Goal: Information Seeking & Learning: Learn about a topic

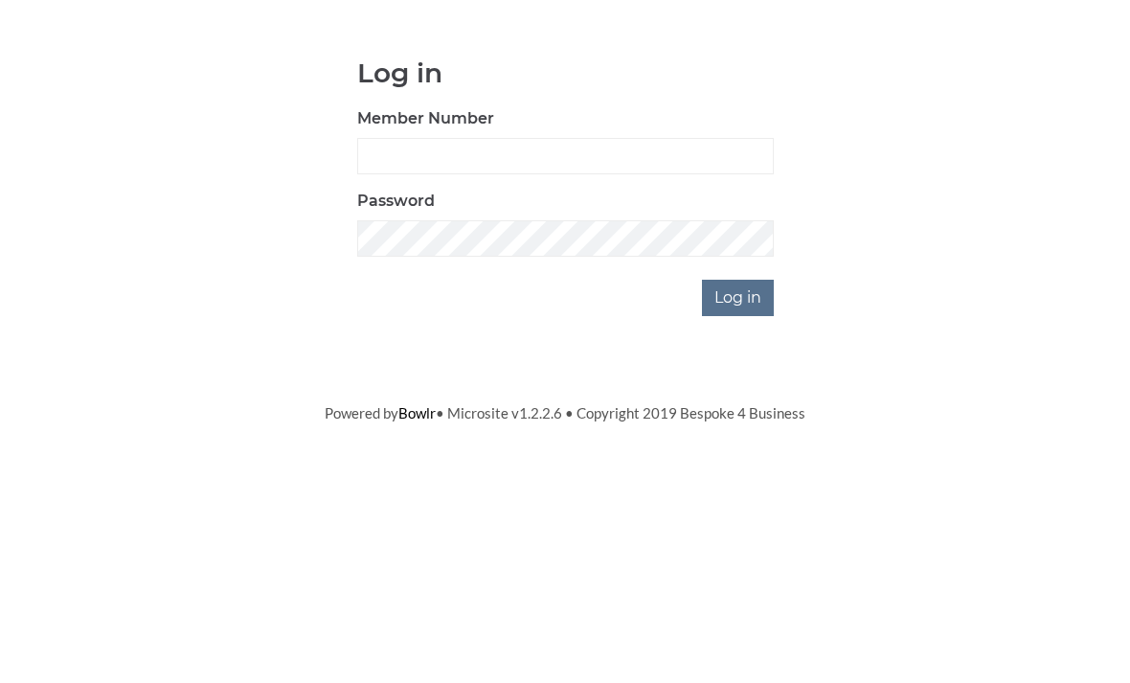
scroll to position [159, 0]
click at [930, 282] on div "Log in Member Number Password Log in" at bounding box center [565, 346] width 890 height 258
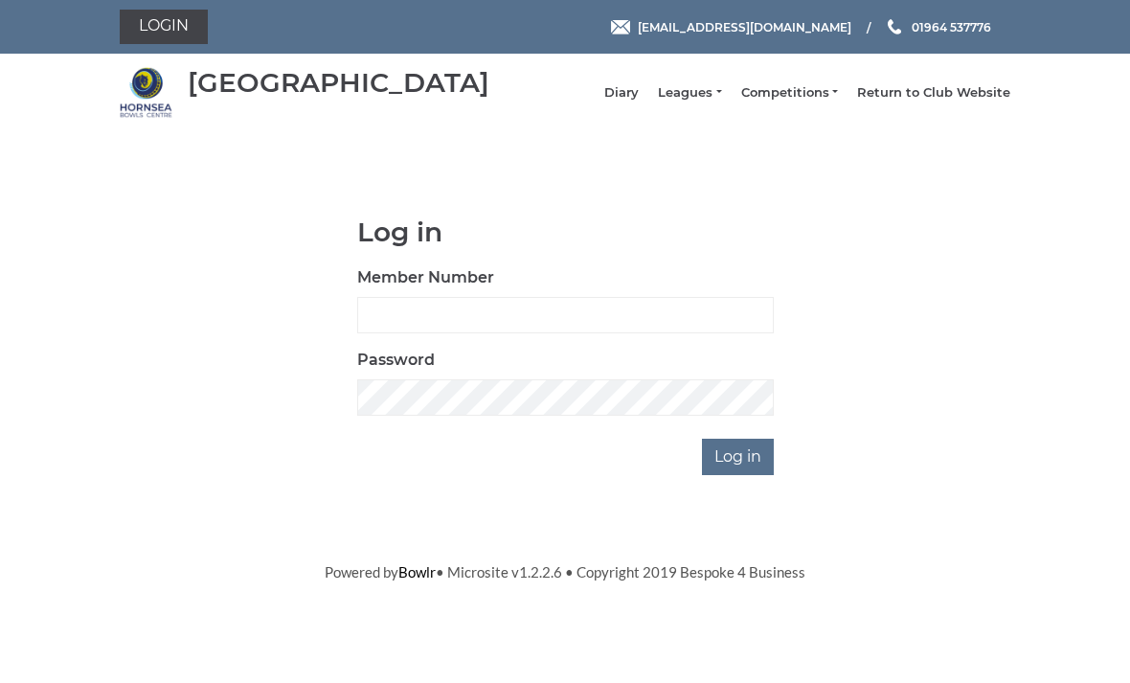
click at [718, 101] on link "Leagues" at bounding box center [689, 92] width 63 height 17
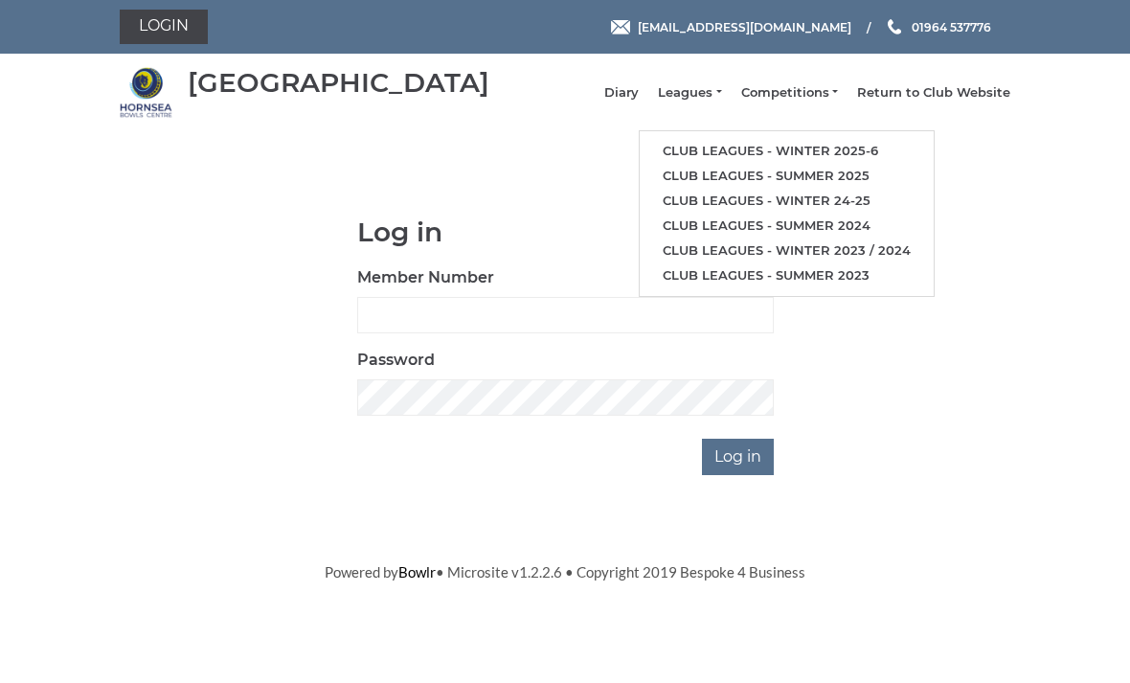
click at [837, 157] on link "Club leagues - Winter 2025-6" at bounding box center [786, 151] width 294 height 25
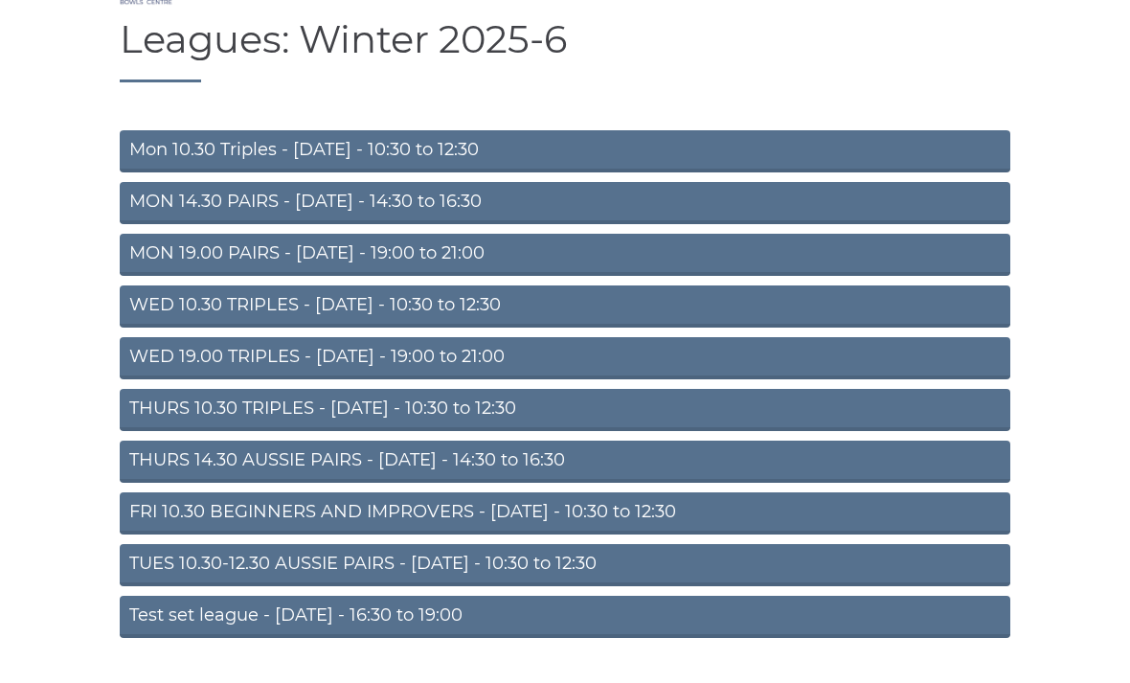
scroll to position [114, 0]
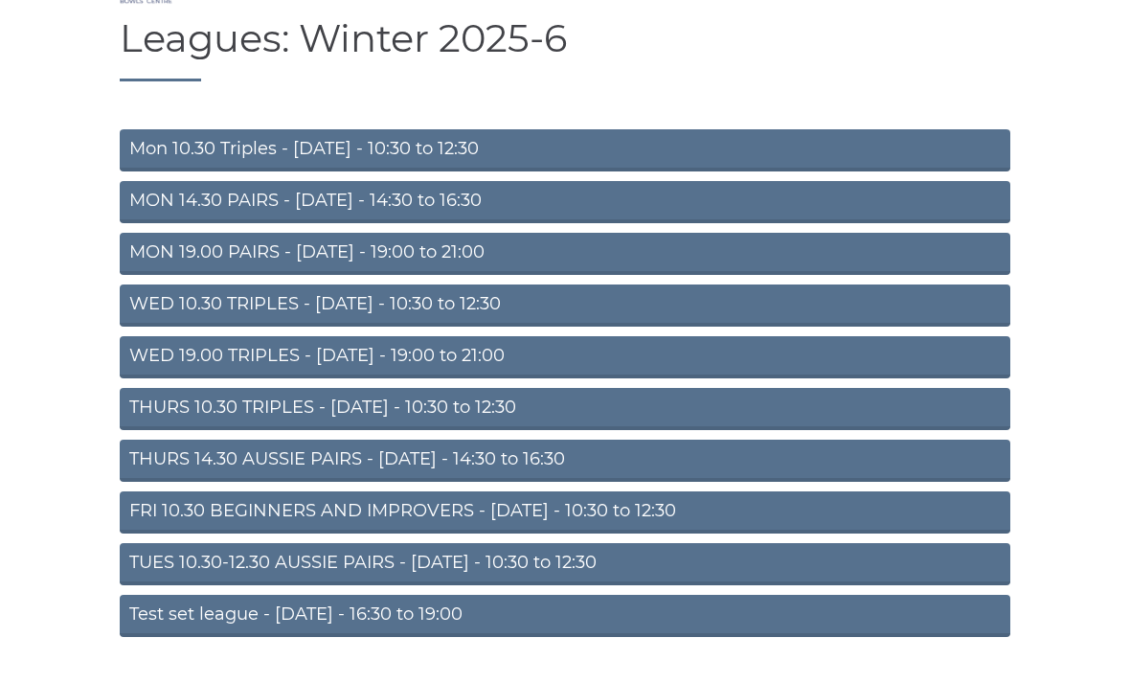
click at [645, 426] on link "THURS 10.30 TRIPLES - [DATE] - 10:30 to 12:30" at bounding box center [565, 409] width 890 height 42
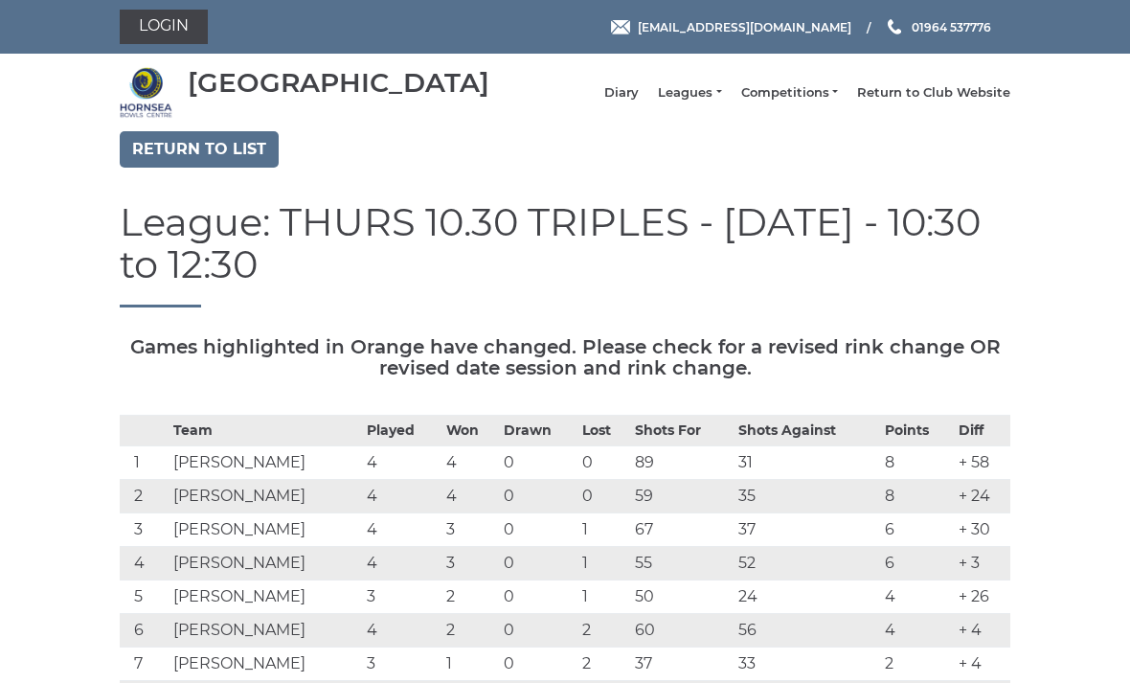
click at [203, 168] on link "Return to list" at bounding box center [199, 149] width 159 height 36
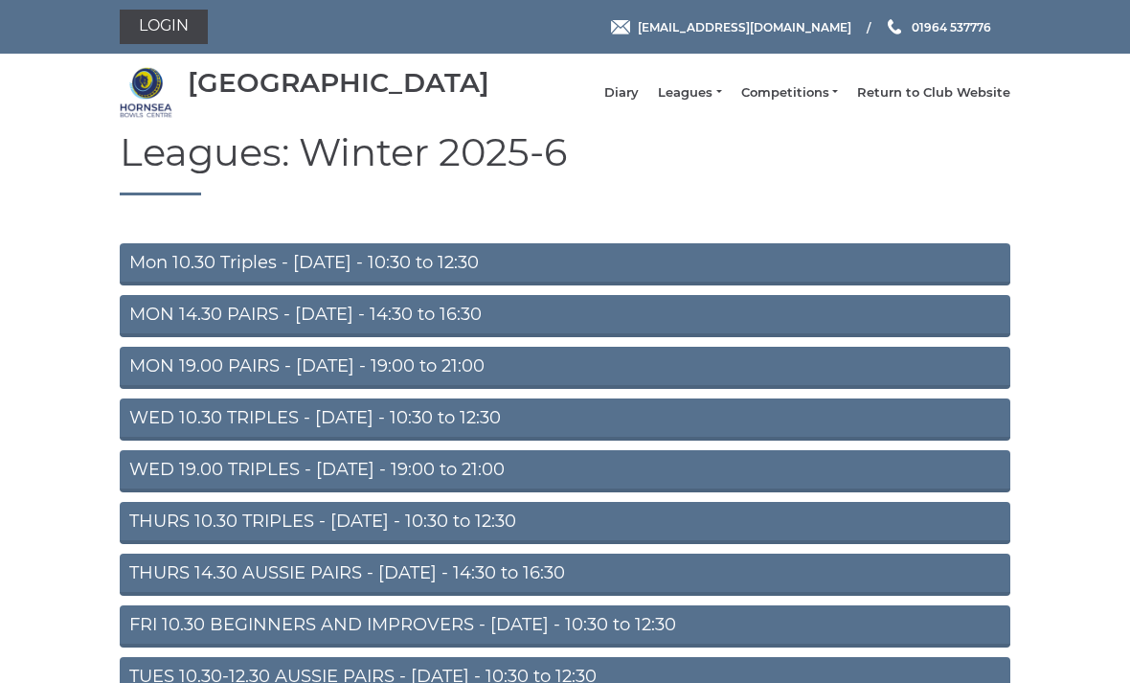
click at [582, 488] on link "WED 19.00 TRIPLES - [DATE] - 19:00 to 21:00" at bounding box center [565, 471] width 890 height 42
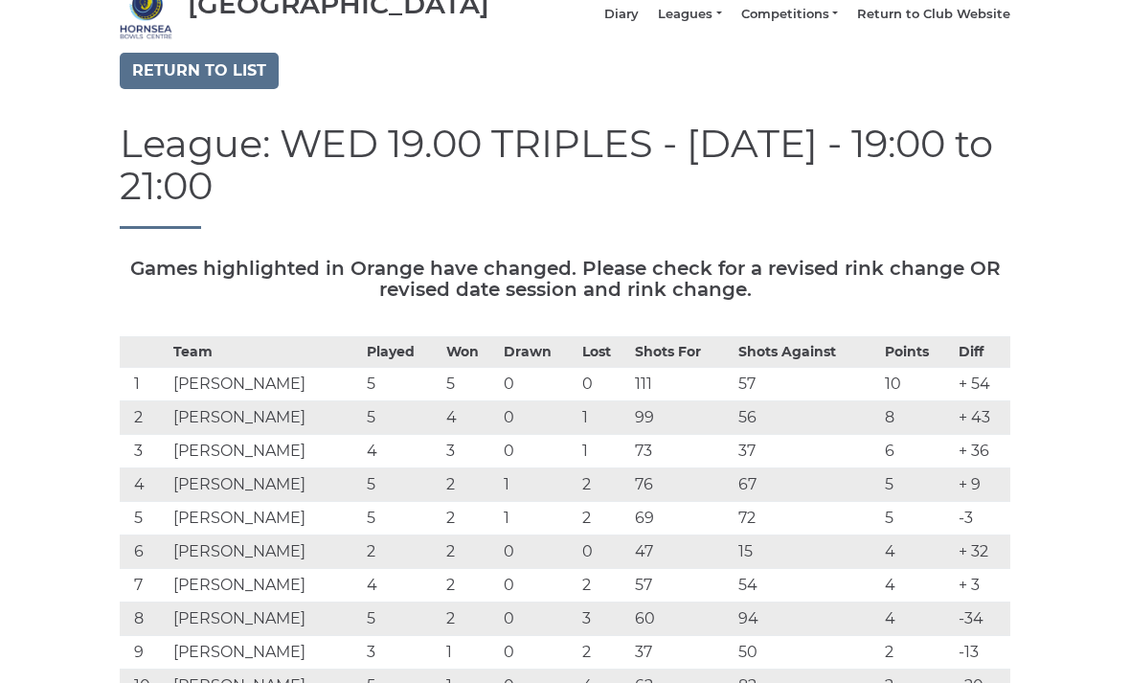
scroll to position [77, 0]
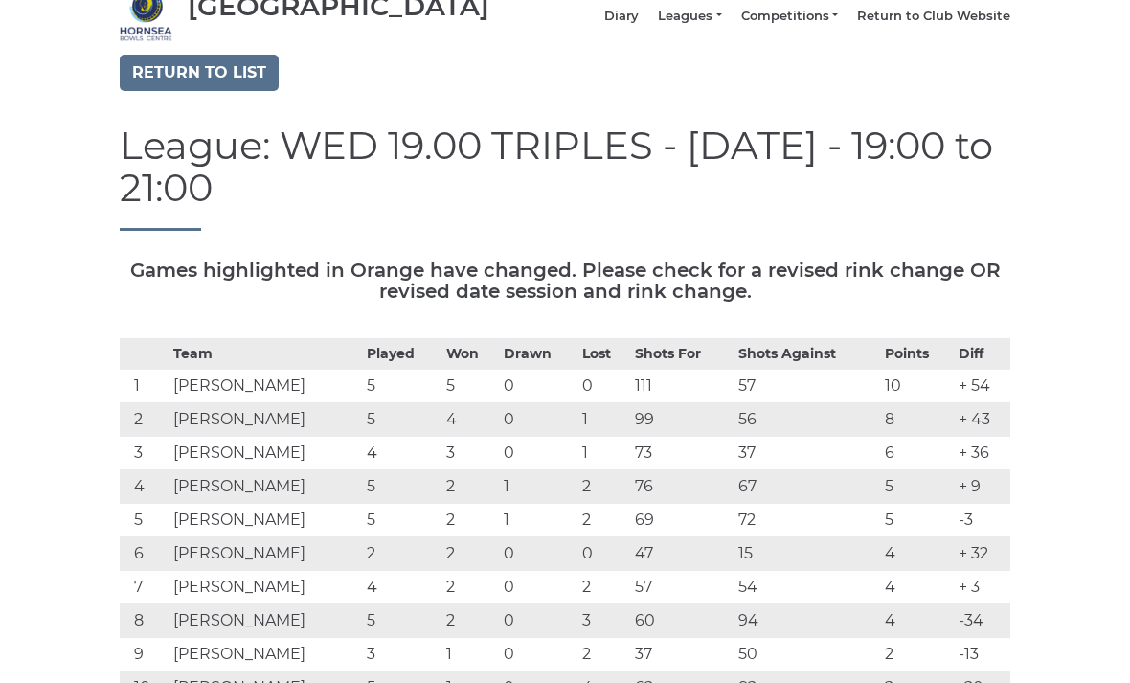
click at [219, 86] on link "Return to list" at bounding box center [199, 73] width 159 height 36
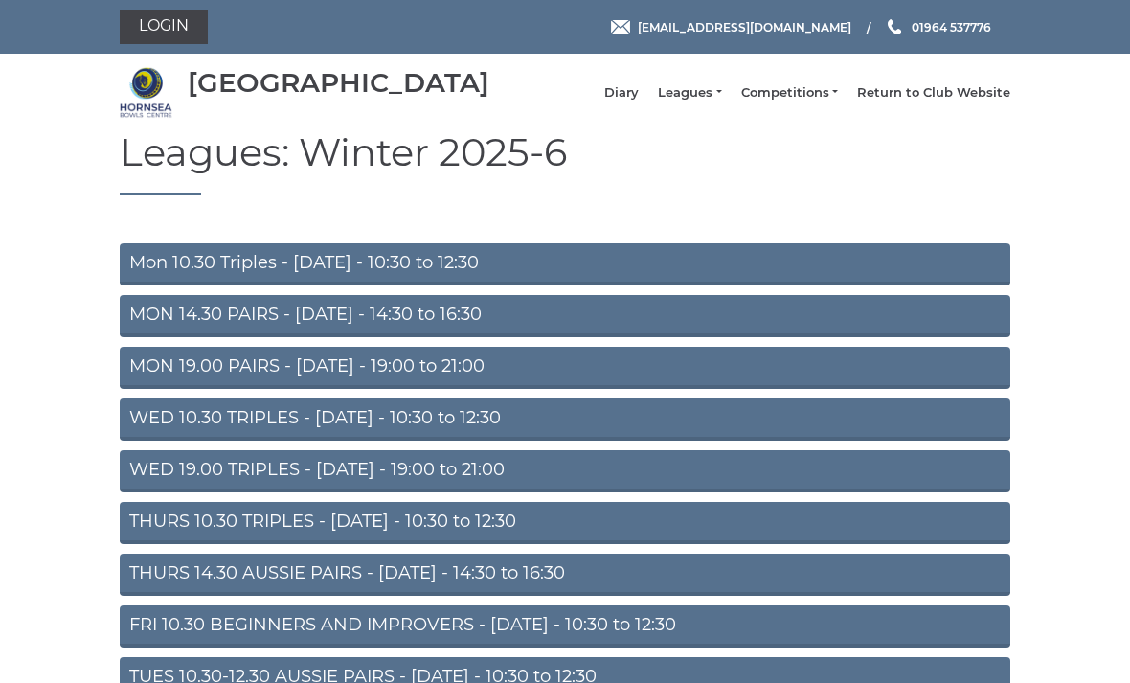
click at [568, 440] on link "WED 10.30 TRIPLES - [DATE] - 10:30 to 12:30" at bounding box center [565, 419] width 890 height 42
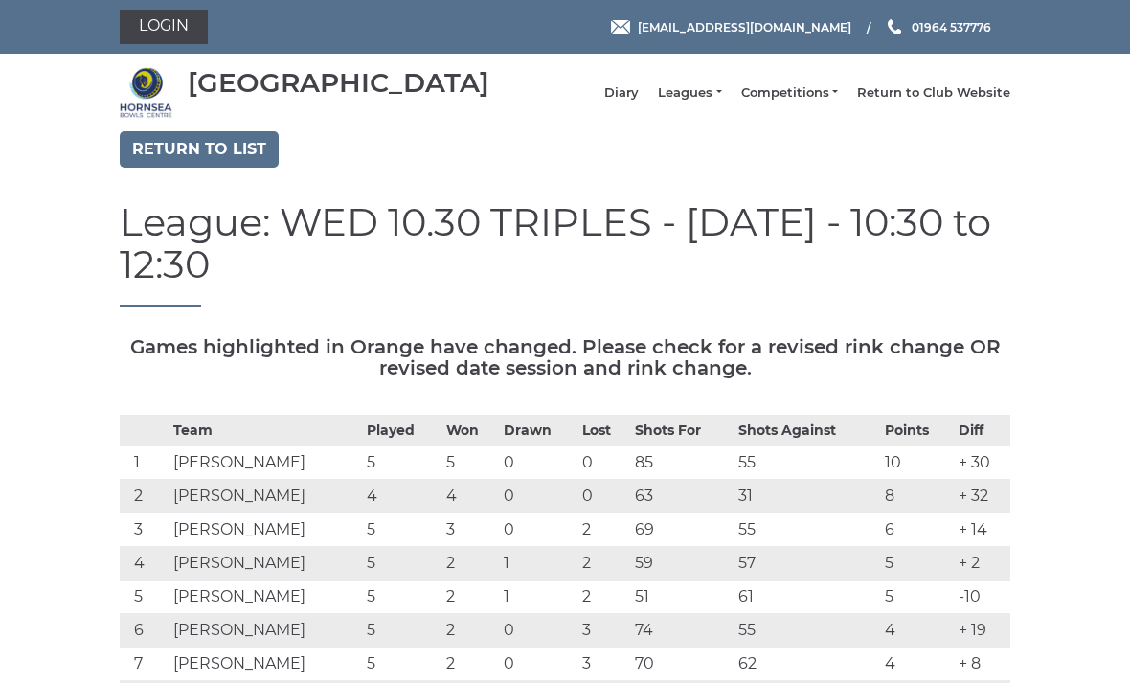
click at [212, 164] on link "Return to list" at bounding box center [199, 149] width 159 height 36
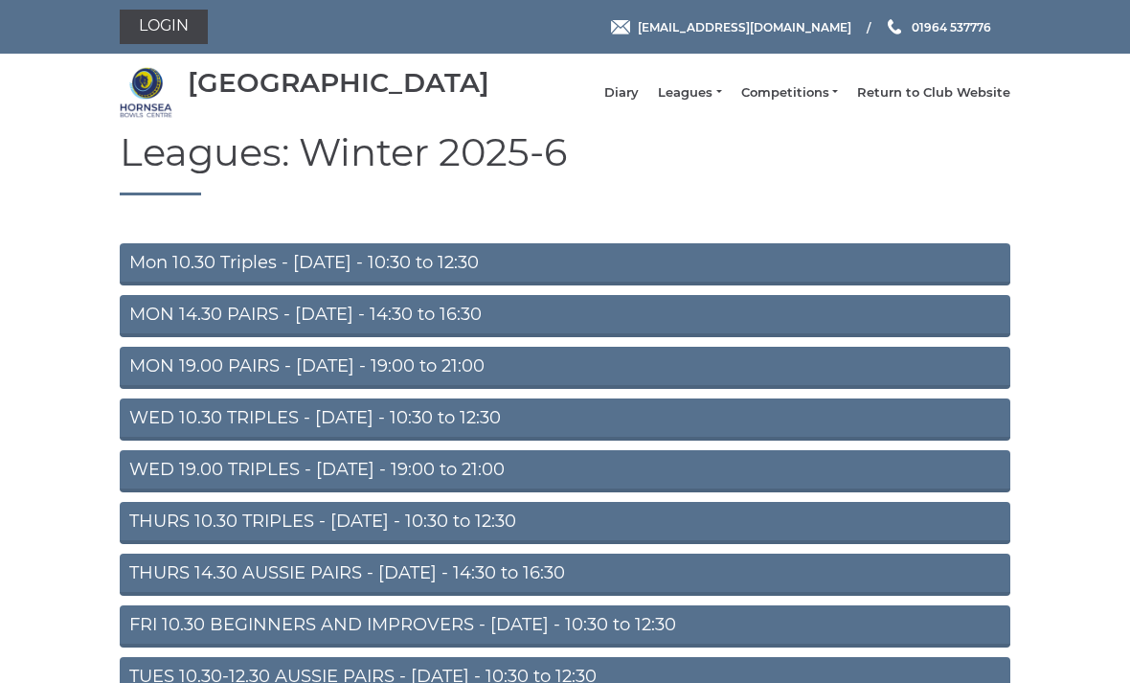
click at [560, 337] on link "MON 14.30 PAIRS - [DATE] - 14:30 to 16:30" at bounding box center [565, 316] width 890 height 42
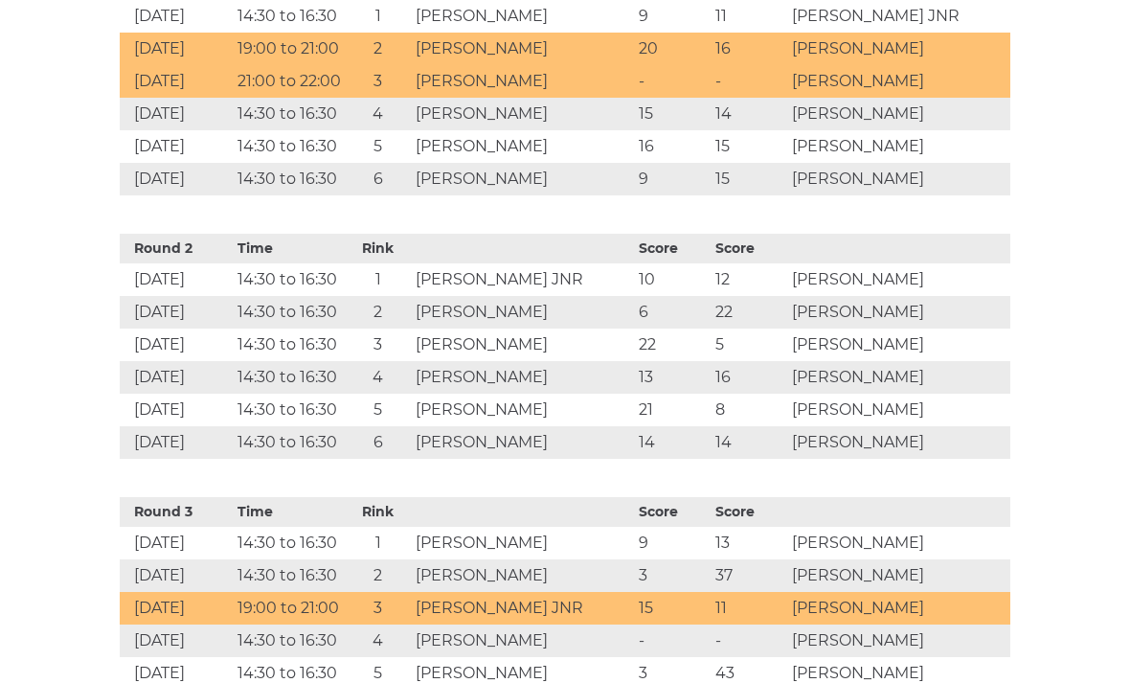
scroll to position [1062, 0]
